Goal: Transaction & Acquisition: Obtain resource

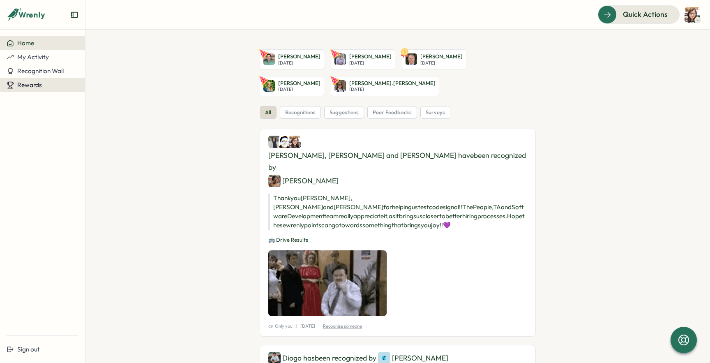
click at [32, 88] on span "Rewards" at bounding box center [29, 85] width 25 height 8
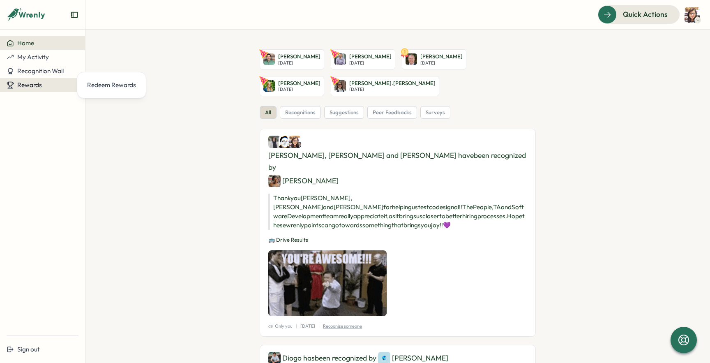
click at [31, 84] on span "Rewards" at bounding box center [29, 85] width 25 height 8
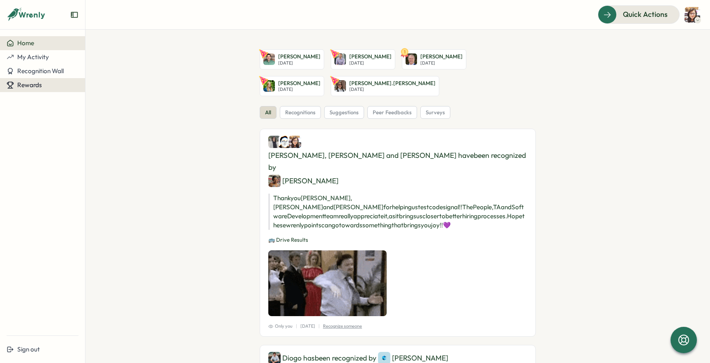
click at [30, 84] on span "Rewards" at bounding box center [29, 85] width 25 height 8
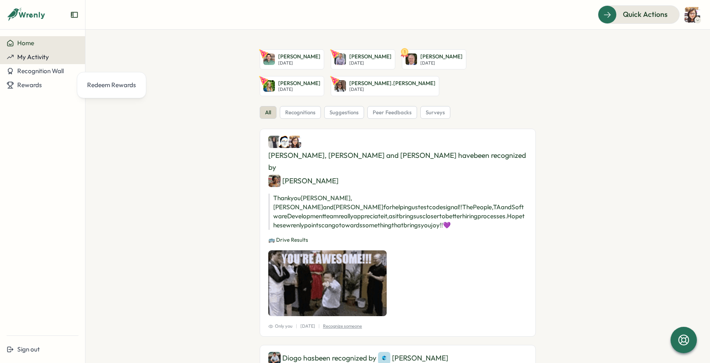
click at [30, 58] on span "My Activity" at bounding box center [33, 57] width 32 height 8
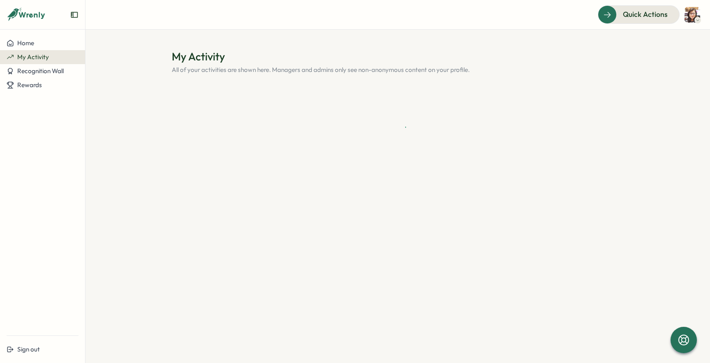
click at [694, 14] on img at bounding box center [693, 15] width 16 height 16
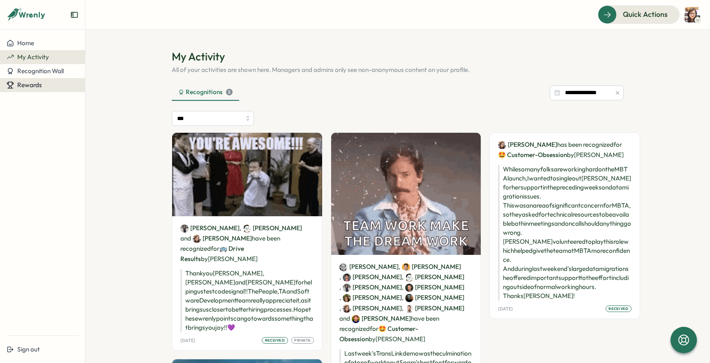
click at [30, 84] on span "Rewards" at bounding box center [29, 85] width 25 height 8
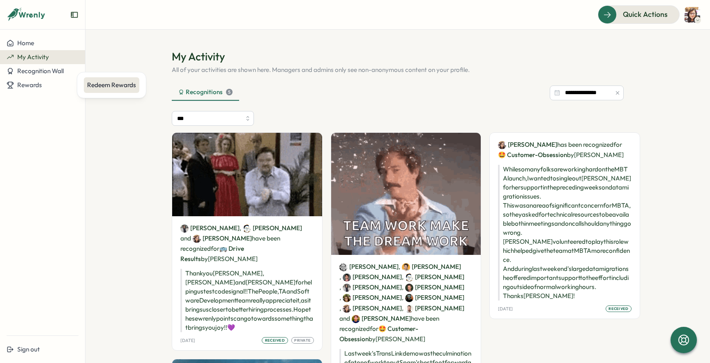
click at [95, 85] on div "Redeem Rewards" at bounding box center [111, 85] width 49 height 9
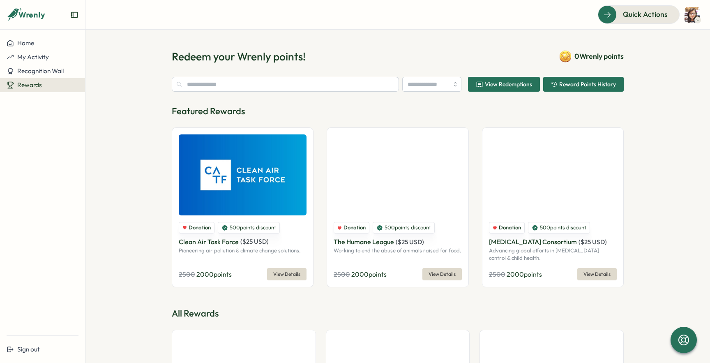
type input "**********"
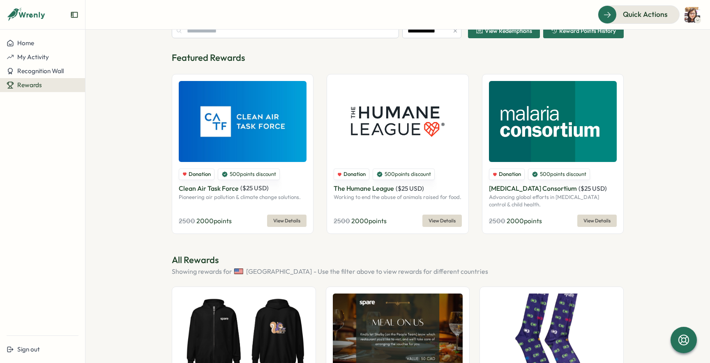
scroll to position [52, 0]
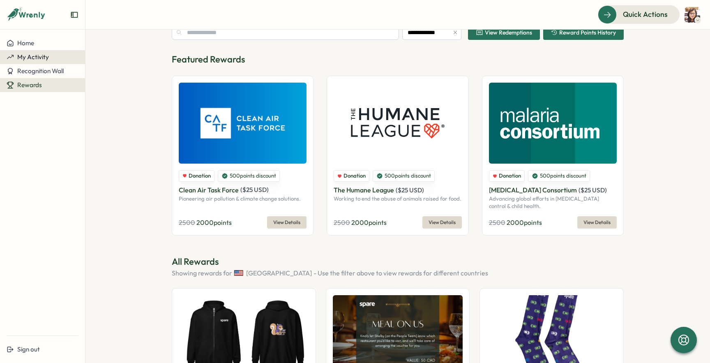
click at [34, 58] on span "My Activity" at bounding box center [33, 57] width 32 height 8
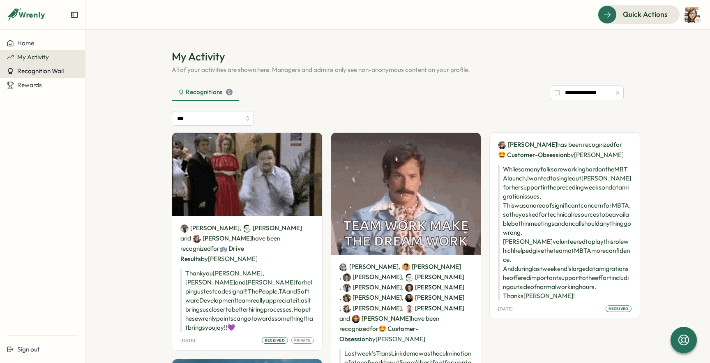
click at [54, 72] on span "Recognition Wall" at bounding box center [40, 71] width 46 height 8
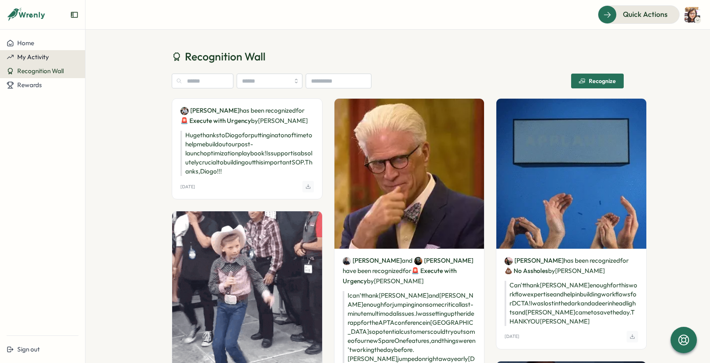
click at [28, 57] on span "My Activity" at bounding box center [33, 57] width 32 height 8
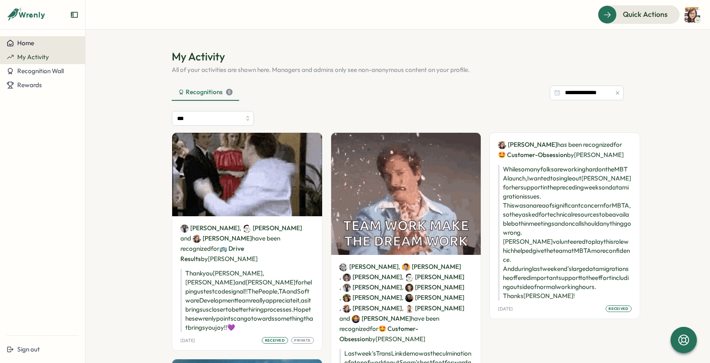
click at [28, 42] on span "Home" at bounding box center [25, 43] width 17 height 8
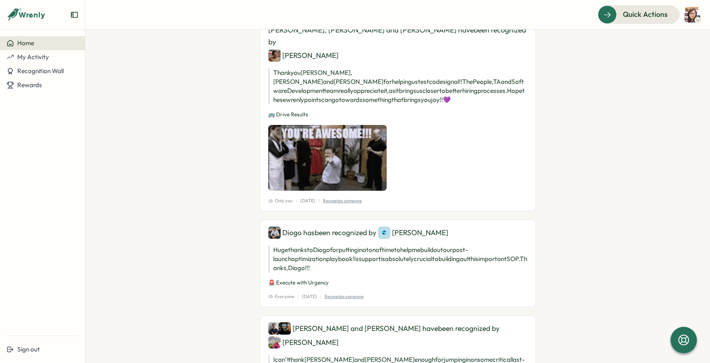
scroll to position [11, 0]
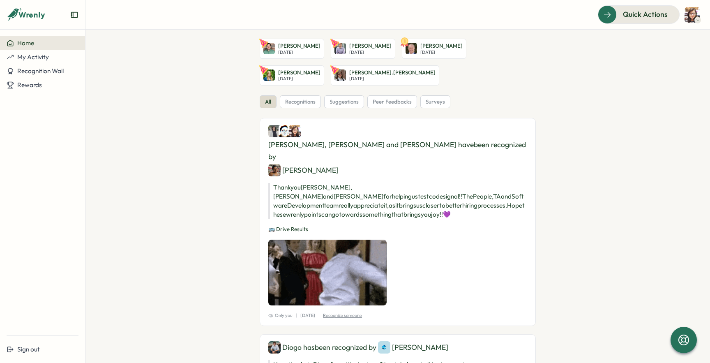
click at [307, 133] on div "[PERSON_NAME], [PERSON_NAME] and [PERSON_NAME] have been recognized by [PERSON_…" at bounding box center [397, 150] width 259 height 51
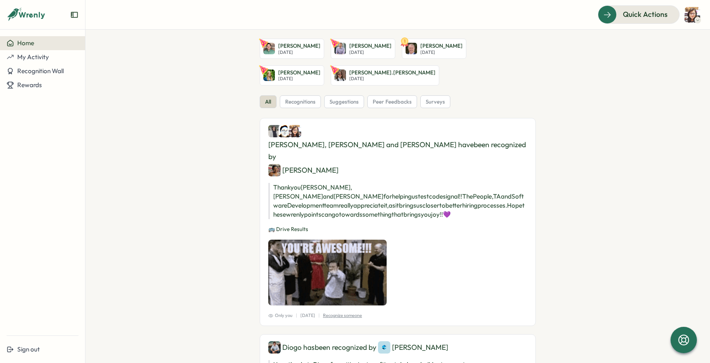
click at [304, 183] on p "Thank you [PERSON_NAME], [PERSON_NAME] and [PERSON_NAME] for helping us test co…" at bounding box center [397, 201] width 259 height 36
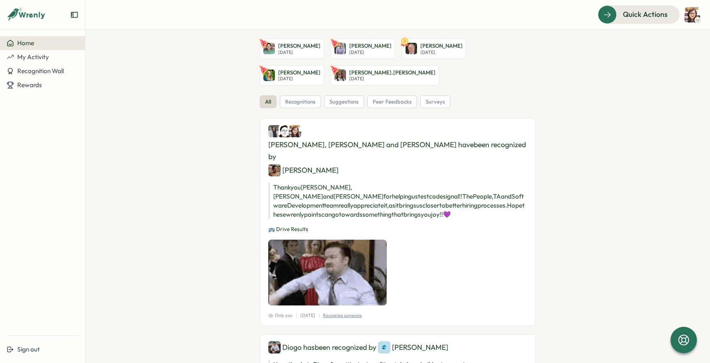
click at [443, 183] on p "Thank you [PERSON_NAME], [PERSON_NAME] and [PERSON_NAME] for helping us test co…" at bounding box center [397, 201] width 259 height 36
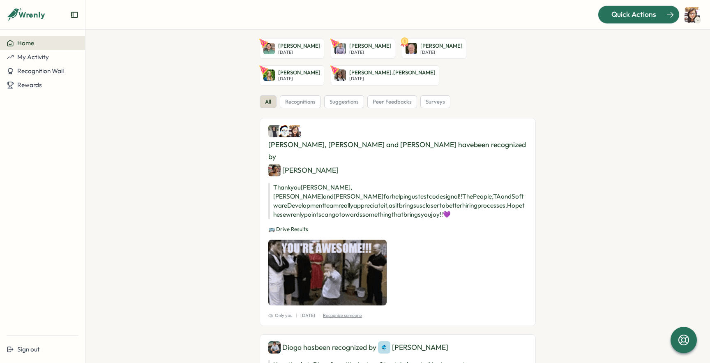
click at [644, 16] on span "Quick Actions" at bounding box center [634, 14] width 45 height 11
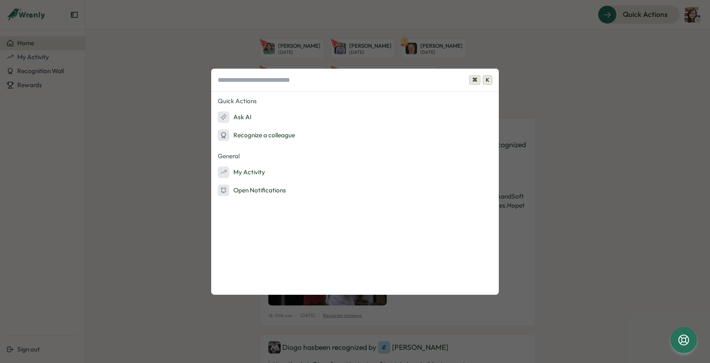
click at [656, 108] on div "⌘ K Quick Actions Ask AI Recognize a colleague General My Activity Open Notific…" at bounding box center [355, 181] width 710 height 363
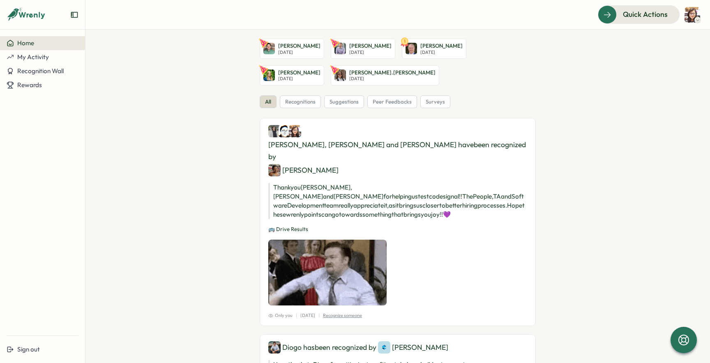
click at [688, 16] on img at bounding box center [693, 15] width 16 height 16
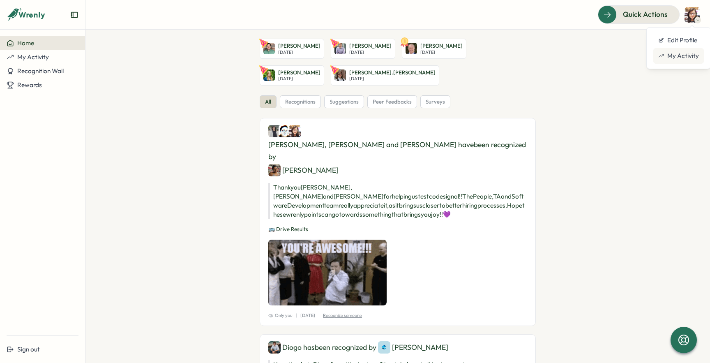
click at [679, 55] on div "My Activity" at bounding box center [678, 55] width 41 height 9
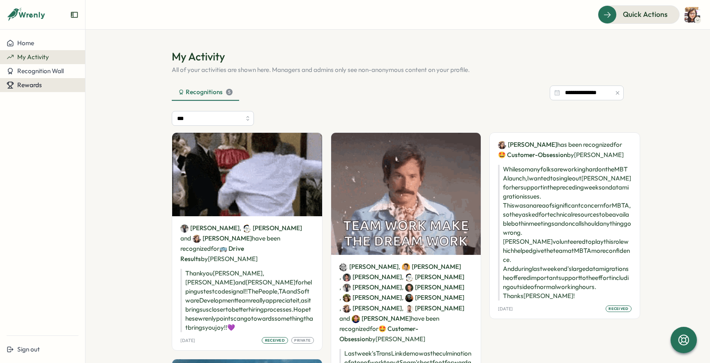
click at [46, 81] on div "Rewards" at bounding box center [43, 84] width 72 height 7
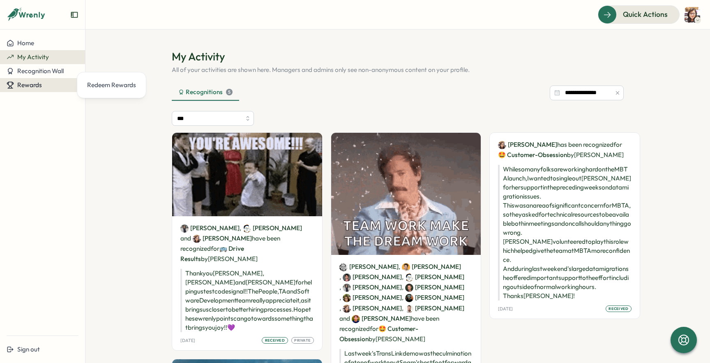
click at [45, 88] on div "Rewards" at bounding box center [43, 84] width 72 height 7
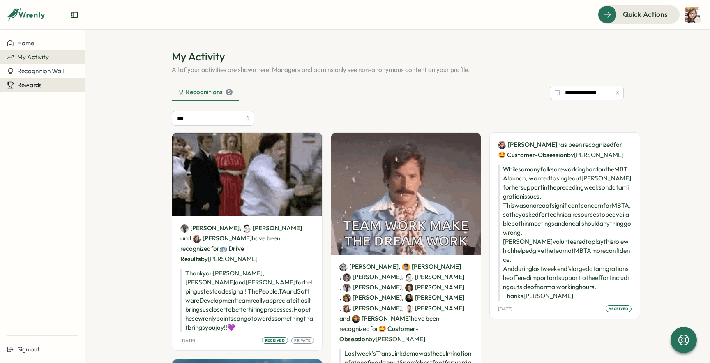
click at [62, 85] on div "Rewards" at bounding box center [43, 84] width 72 height 7
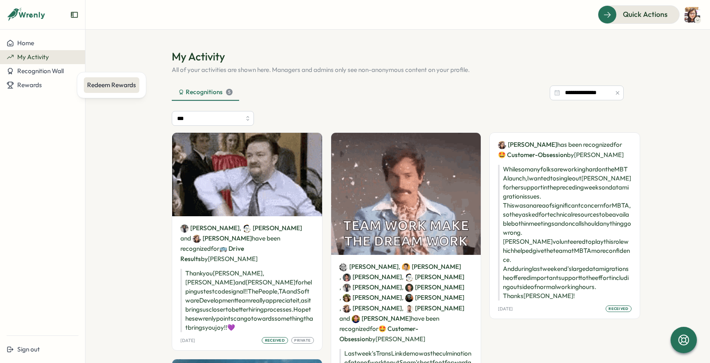
click at [102, 81] on div "Redeem Rewards" at bounding box center [111, 85] width 49 height 9
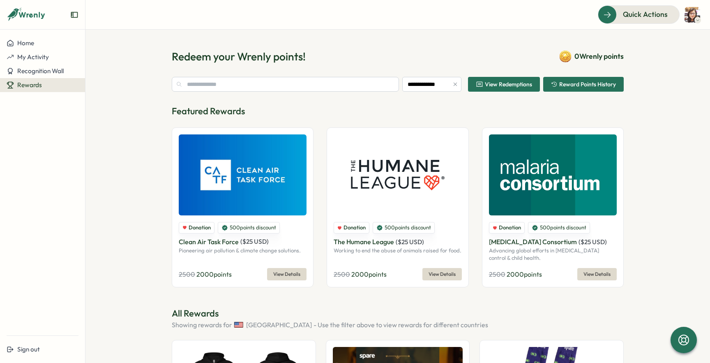
click at [564, 58] on icon at bounding box center [565, 57] width 2 height 1
